Goal: Find specific page/section: Find specific page/section

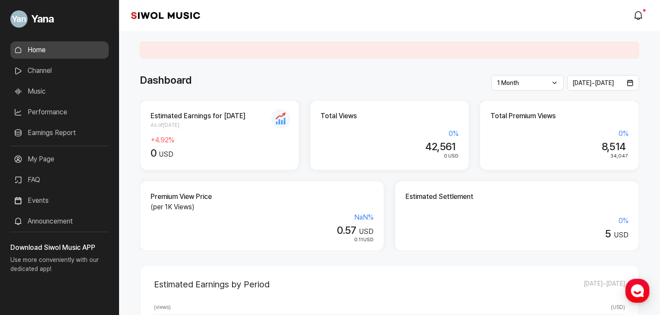
click at [569, 23] on div "Siwol Music modal.notifications" at bounding box center [389, 15] width 541 height 31
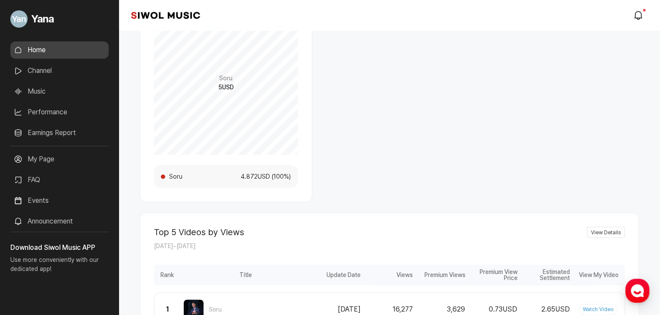
scroll to position [562, 0]
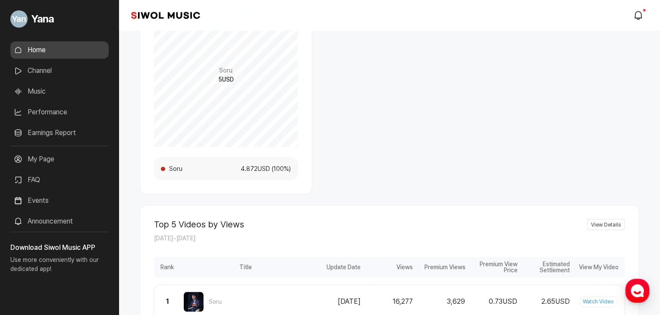
click at [49, 107] on link "Performance" at bounding box center [59, 112] width 98 height 17
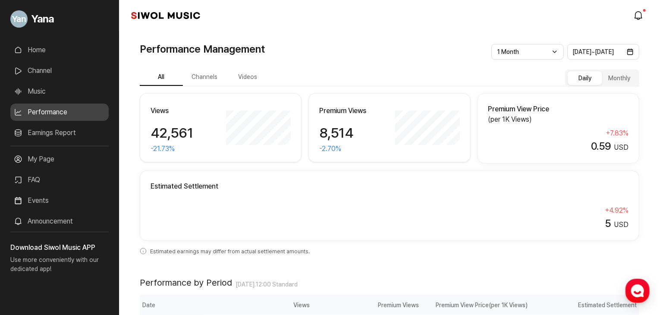
click at [250, 71] on button "Videos" at bounding box center [247, 77] width 43 height 17
